Goal: Information Seeking & Learning: Learn about a topic

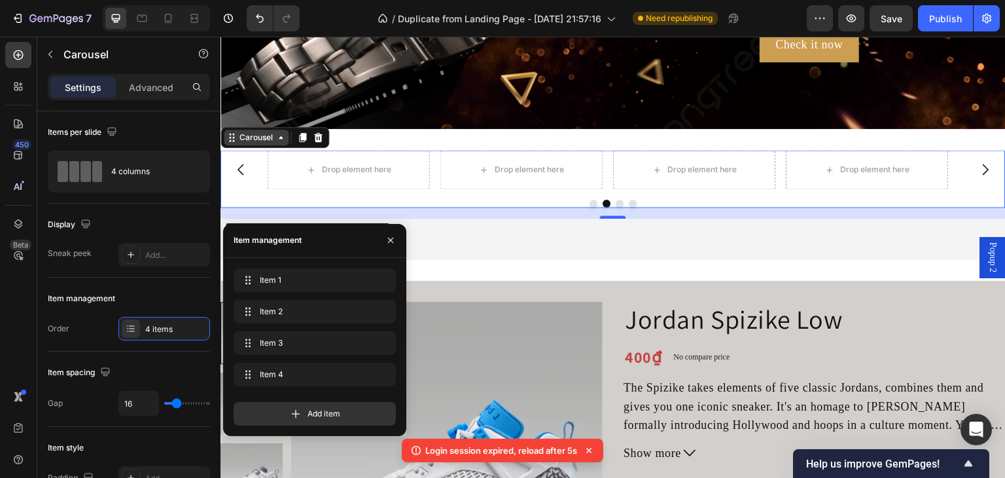
scroll to position [87, 0]
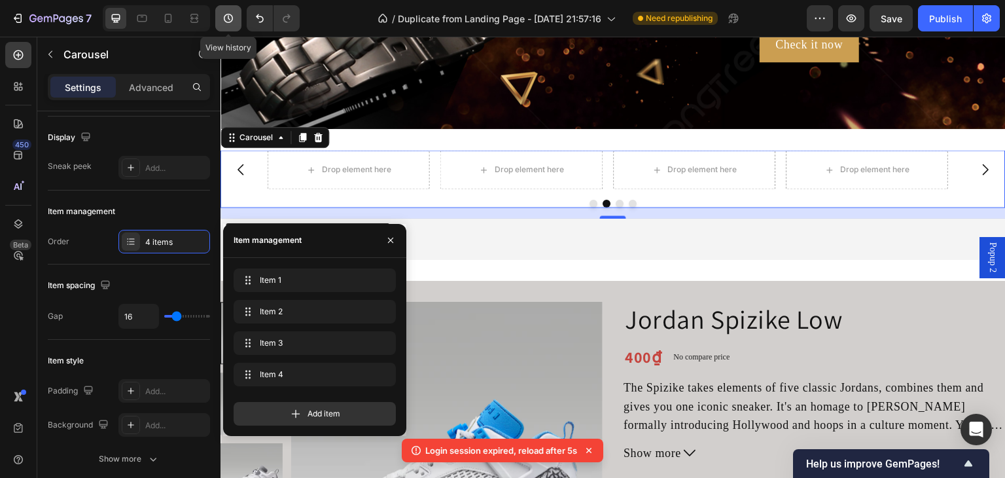
click at [217, 19] on button "button" at bounding box center [228, 18] width 26 height 26
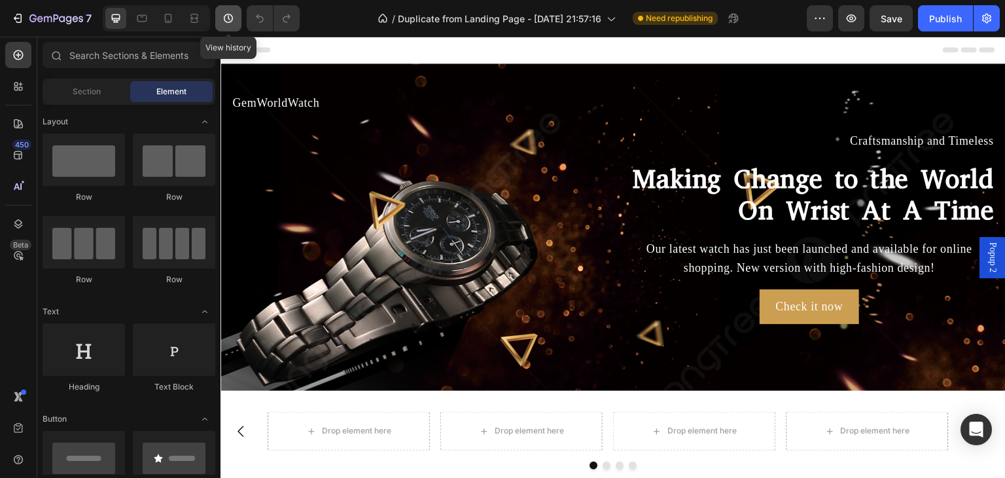
click at [220, 7] on button "button" at bounding box center [228, 18] width 26 height 26
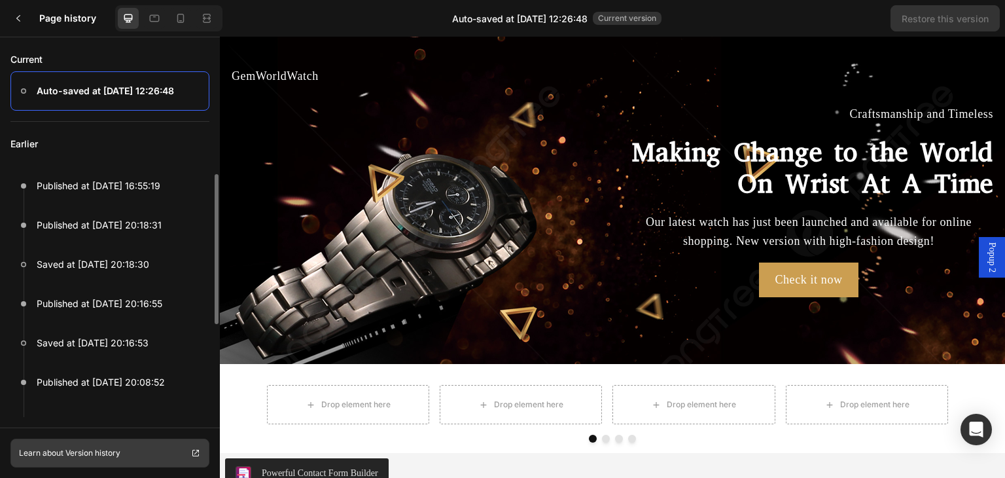
click at [148, 450] on link "Learn about Version history" at bounding box center [109, 452] width 199 height 29
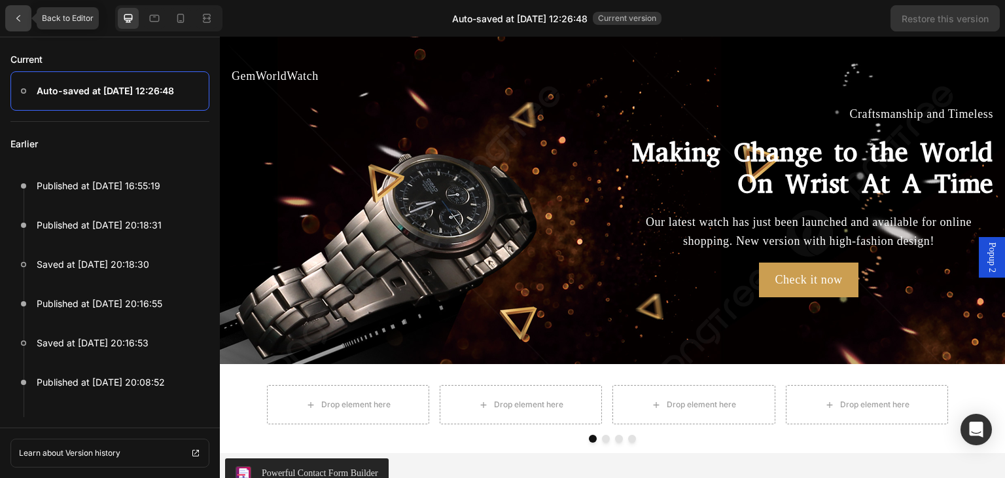
click at [20, 23] on icon at bounding box center [18, 18] width 10 height 10
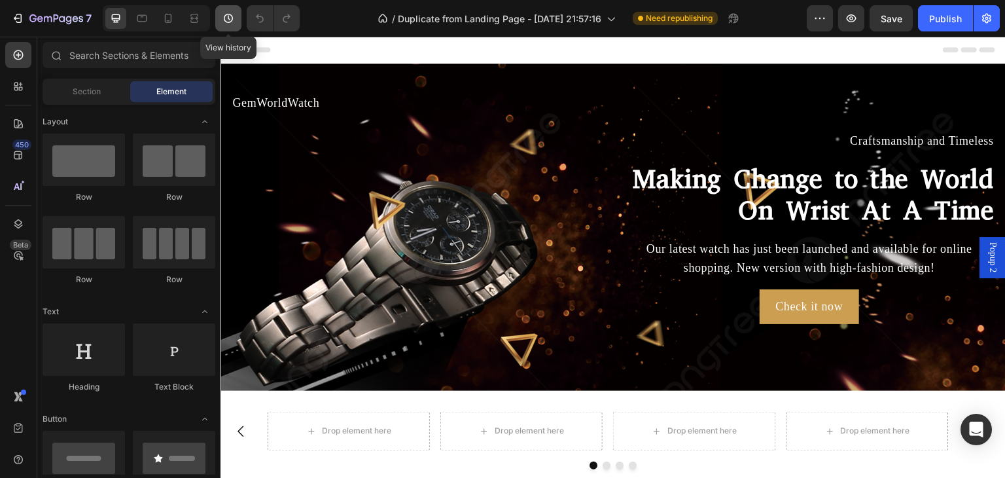
click at [228, 18] on icon "button" at bounding box center [228, 18] width 13 height 13
